Goal: Task Accomplishment & Management: Use online tool/utility

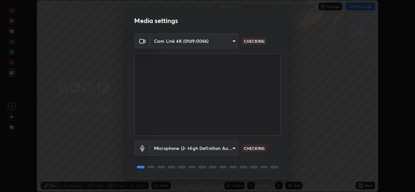
scroll to position [20, 0]
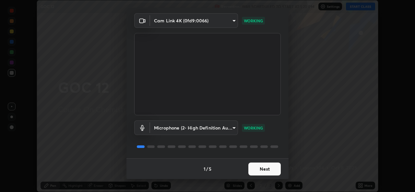
click at [257, 172] on button "Next" at bounding box center [264, 169] width 32 height 13
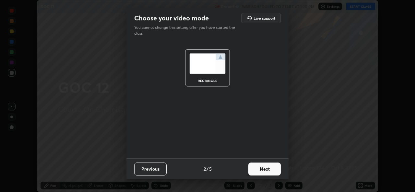
scroll to position [0, 0]
click at [258, 171] on button "Next" at bounding box center [264, 169] width 32 height 13
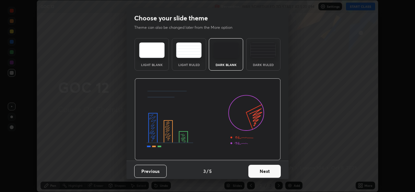
click at [257, 169] on button "Next" at bounding box center [264, 171] width 32 height 13
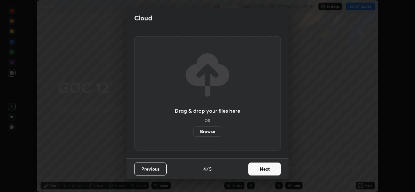
click at [257, 168] on button "Next" at bounding box center [264, 169] width 32 height 13
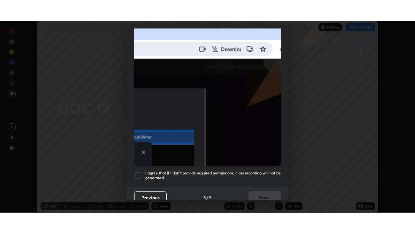
scroll to position [153, 0]
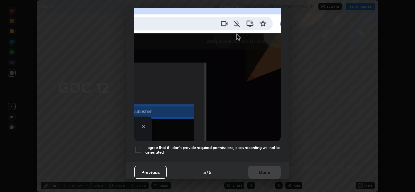
click at [195, 145] on h5 "I agree that if I don't provide required permissions, class recording will not …" at bounding box center [212, 150] width 135 height 10
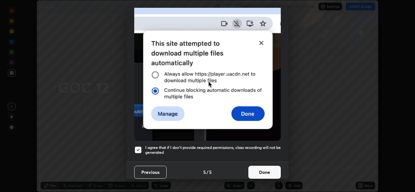
click at [257, 168] on button "Done" at bounding box center [264, 172] width 32 height 13
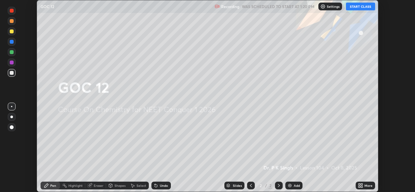
click at [362, 185] on icon at bounding box center [362, 185] width 2 height 2
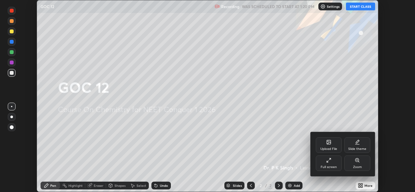
click at [325, 141] on div "Upload File" at bounding box center [328, 145] width 26 height 16
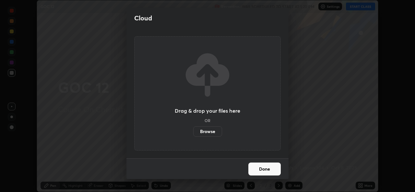
click at [210, 133] on label "Browse" at bounding box center [207, 131] width 29 height 10
click at [193, 133] on input "Browse" at bounding box center [193, 131] width 0 height 10
click at [204, 131] on label "Browse" at bounding box center [207, 131] width 29 height 10
click at [193, 131] on input "Browse" at bounding box center [193, 131] width 0 height 10
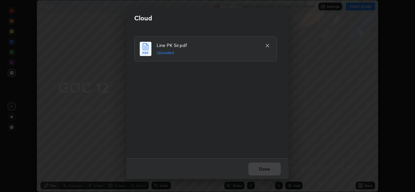
click at [260, 172] on button "Done" at bounding box center [264, 169] width 32 height 13
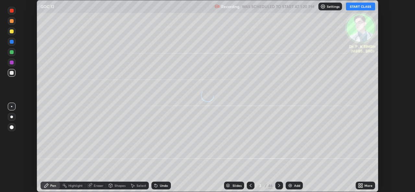
click at [359, 187] on icon at bounding box center [359, 187] width 2 height 2
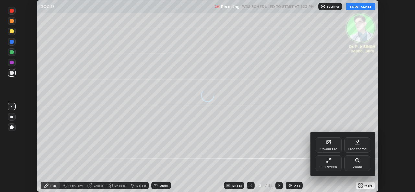
click at [331, 165] on div "Full screen" at bounding box center [328, 163] width 26 height 16
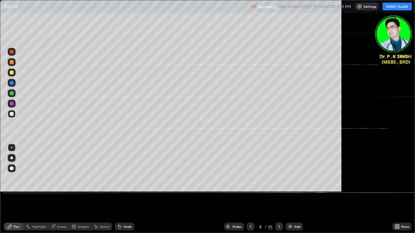
scroll to position [233, 415]
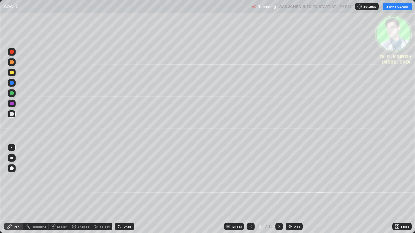
click at [393, 8] on button "START CLASS" at bounding box center [396, 7] width 29 height 8
click at [14, 72] on div at bounding box center [12, 73] width 8 height 8
click at [14, 71] on div at bounding box center [12, 73] width 8 height 8
click at [279, 192] on icon at bounding box center [278, 226] width 5 height 5
click at [14, 74] on div at bounding box center [12, 73] width 8 height 8
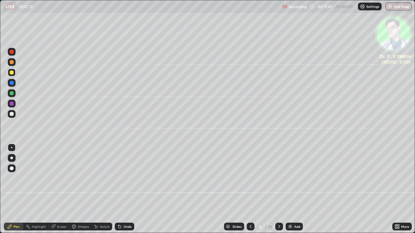
click at [13, 83] on div at bounding box center [12, 83] width 4 height 4
click at [102, 192] on div "Select" at bounding box center [101, 226] width 21 height 13
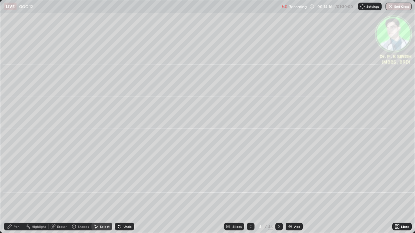
click at [0, 0] on button "Undo" at bounding box center [0, 0] width 0 height 0
click at [15, 192] on div "Pen" at bounding box center [17, 226] width 6 height 3
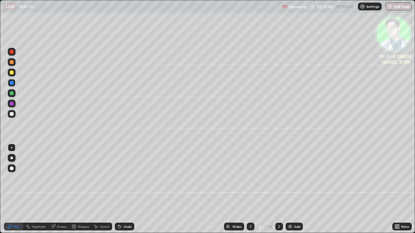
click at [278, 192] on icon at bounding box center [278, 226] width 5 height 5
click at [13, 73] on div at bounding box center [12, 73] width 4 height 4
click at [248, 192] on icon at bounding box center [250, 226] width 5 height 5
click at [279, 192] on icon at bounding box center [278, 226] width 5 height 5
click at [14, 82] on div at bounding box center [12, 83] width 8 height 8
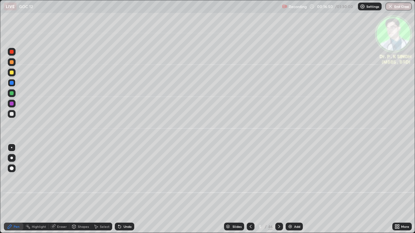
click at [14, 73] on div at bounding box center [12, 73] width 8 height 8
click at [12, 73] on div at bounding box center [12, 73] width 4 height 4
click at [14, 74] on div at bounding box center [12, 73] width 8 height 8
click at [275, 192] on div at bounding box center [279, 227] width 8 height 8
click at [249, 192] on div at bounding box center [251, 227] width 8 height 8
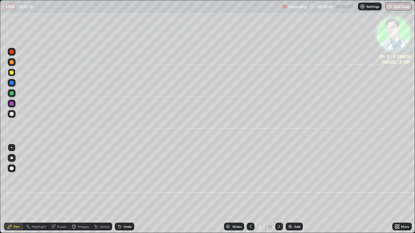
click at [278, 192] on div at bounding box center [279, 227] width 8 height 8
click at [278, 192] on icon at bounding box center [278, 226] width 5 height 5
click at [12, 74] on div at bounding box center [12, 73] width 4 height 4
click at [154, 192] on div "Slides 7 / 46 Add" at bounding box center [263, 226] width 258 height 13
click at [153, 192] on div "Slides 7 / 46 Add" at bounding box center [263, 226] width 258 height 13
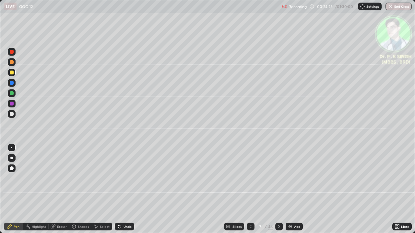
click at [154, 192] on div "Slides 7 / 46 Add" at bounding box center [263, 226] width 258 height 13
click at [250, 192] on icon at bounding box center [250, 226] width 2 height 3
click at [248, 192] on icon at bounding box center [250, 226] width 5 height 5
click at [249, 192] on icon at bounding box center [250, 226] width 5 height 5
click at [248, 192] on icon at bounding box center [250, 226] width 5 height 5
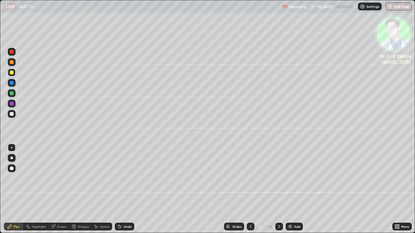
click at [274, 192] on div "3 / 46" at bounding box center [265, 226] width 36 height 13
click at [276, 192] on div at bounding box center [279, 227] width 8 height 8
click at [278, 192] on div at bounding box center [279, 227] width 8 height 8
click at [14, 104] on div at bounding box center [12, 104] width 8 height 8
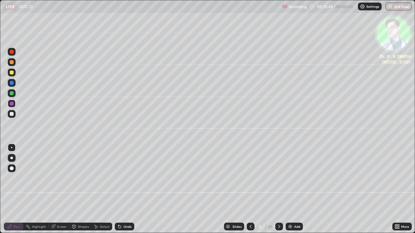
click at [278, 192] on icon at bounding box center [279, 226] width 2 height 3
click at [279, 192] on icon at bounding box center [278, 226] width 5 height 5
click at [277, 192] on icon at bounding box center [278, 226] width 5 height 5
click at [10, 72] on div at bounding box center [12, 73] width 4 height 4
click at [250, 192] on icon at bounding box center [250, 226] width 5 height 5
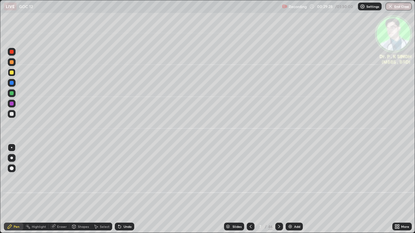
click at [278, 192] on icon at bounding box center [278, 226] width 5 height 5
click at [279, 192] on icon at bounding box center [278, 226] width 5 height 5
click at [13, 93] on div at bounding box center [12, 93] width 4 height 4
click at [13, 73] on div at bounding box center [12, 73] width 4 height 4
click at [14, 74] on div at bounding box center [12, 73] width 8 height 8
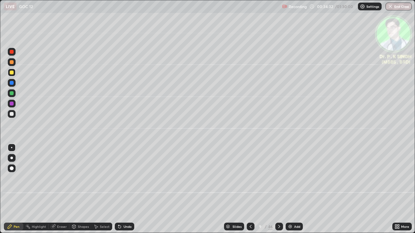
click at [280, 192] on icon at bounding box center [278, 226] width 5 height 5
click at [278, 192] on div at bounding box center [279, 227] width 8 height 8
click at [13, 74] on div at bounding box center [12, 73] width 4 height 4
click at [53, 192] on icon at bounding box center [54, 225] width 4 height 3
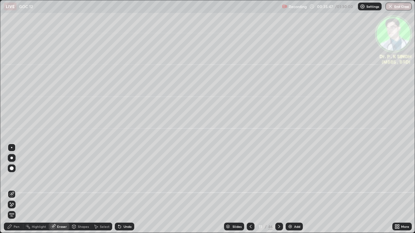
click at [14, 192] on span "Erase all" at bounding box center [11, 215] width 7 height 4
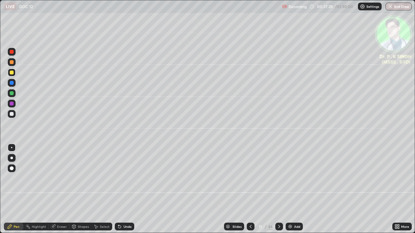
click at [277, 192] on icon at bounding box center [278, 226] width 5 height 5
click at [248, 192] on icon at bounding box center [250, 226] width 5 height 5
click at [250, 192] on icon at bounding box center [250, 226] width 5 height 5
click at [278, 192] on icon at bounding box center [278, 226] width 5 height 5
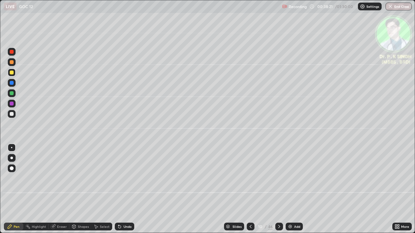
click at [279, 192] on icon at bounding box center [278, 226] width 5 height 5
click at [278, 192] on icon at bounding box center [278, 226] width 5 height 5
click at [15, 74] on div at bounding box center [12, 73] width 8 height 8
click at [278, 192] on icon at bounding box center [278, 226] width 5 height 5
click at [14, 84] on div at bounding box center [12, 83] width 8 height 8
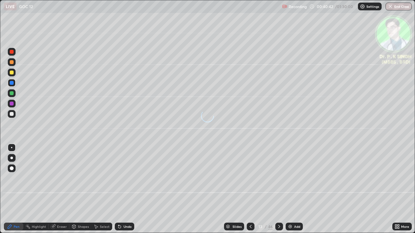
click at [14, 93] on div at bounding box center [12, 93] width 8 height 8
click at [10, 73] on div at bounding box center [12, 73] width 4 height 4
click at [12, 74] on div at bounding box center [12, 73] width 4 height 4
click at [11, 83] on div at bounding box center [12, 83] width 4 height 4
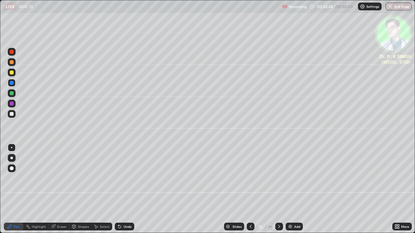
click at [279, 192] on icon at bounding box center [278, 226] width 5 height 5
click at [12, 74] on div at bounding box center [12, 73] width 4 height 4
click at [13, 74] on div at bounding box center [12, 73] width 4 height 4
click at [278, 192] on icon at bounding box center [278, 226] width 5 height 5
click at [12, 84] on div at bounding box center [12, 83] width 4 height 4
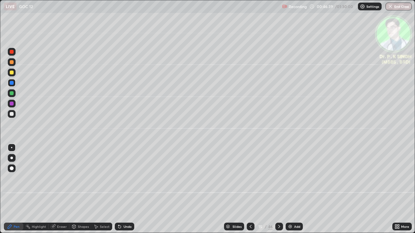
click at [54, 192] on icon at bounding box center [53, 227] width 4 height 4
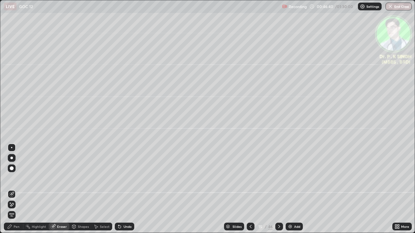
click at [12, 192] on span "Erase all" at bounding box center [11, 215] width 7 height 4
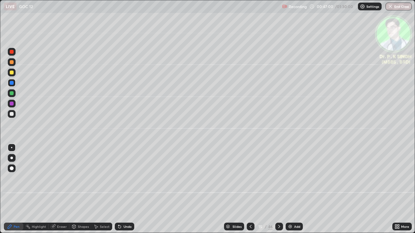
click at [12, 74] on div at bounding box center [12, 73] width 4 height 4
click at [14, 75] on div at bounding box center [12, 73] width 8 height 8
click at [278, 192] on icon at bounding box center [278, 226] width 5 height 5
click at [14, 95] on div at bounding box center [12, 93] width 8 height 8
click at [11, 73] on div at bounding box center [12, 73] width 4 height 4
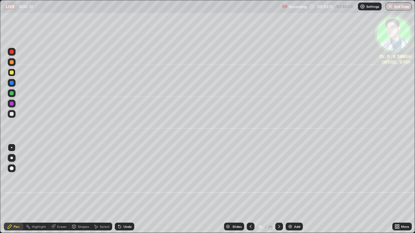
click at [278, 192] on div at bounding box center [279, 227] width 8 height 8
click at [277, 192] on div at bounding box center [279, 227] width 8 height 8
click at [279, 192] on icon at bounding box center [278, 226] width 5 height 5
click at [13, 84] on div at bounding box center [12, 83] width 4 height 4
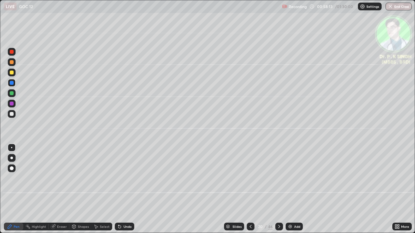
click at [12, 73] on div at bounding box center [12, 73] width 4 height 4
click at [275, 192] on div at bounding box center [279, 227] width 8 height 8
click at [12, 73] on div at bounding box center [12, 73] width 4 height 4
click at [279, 192] on div at bounding box center [279, 227] width 8 height 8
click at [14, 73] on div at bounding box center [12, 73] width 8 height 8
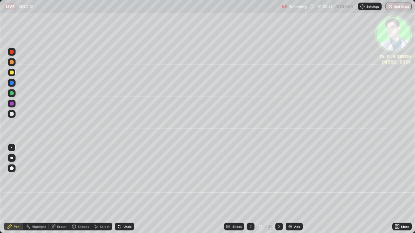
click at [278, 192] on div at bounding box center [279, 227] width 8 height 8
click at [13, 75] on div at bounding box center [12, 73] width 8 height 8
click at [277, 192] on icon at bounding box center [278, 226] width 5 height 5
click at [13, 83] on div at bounding box center [12, 83] width 4 height 4
click at [14, 74] on div at bounding box center [12, 73] width 8 height 8
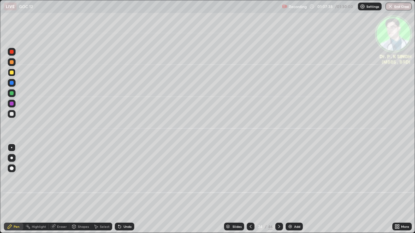
click at [13, 74] on div at bounding box center [12, 73] width 4 height 4
click at [279, 192] on icon at bounding box center [279, 226] width 2 height 3
click at [14, 93] on div at bounding box center [12, 93] width 8 height 8
click at [12, 83] on div at bounding box center [12, 83] width 4 height 4
click at [13, 74] on div at bounding box center [12, 73] width 4 height 4
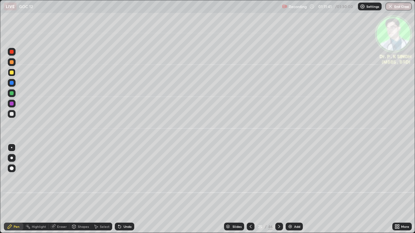
click at [278, 192] on icon at bounding box center [278, 226] width 5 height 5
click at [12, 74] on div at bounding box center [12, 73] width 4 height 4
click at [276, 192] on icon at bounding box center [278, 226] width 5 height 5
click at [402, 6] on button "End Class" at bounding box center [398, 7] width 26 height 8
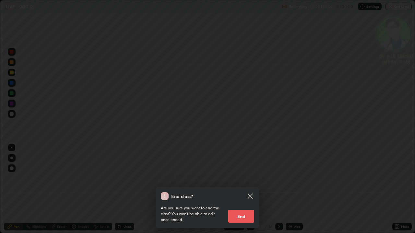
click at [236, 192] on button "End" at bounding box center [241, 216] width 26 height 13
